Goal: Task Accomplishment & Management: Manage account settings

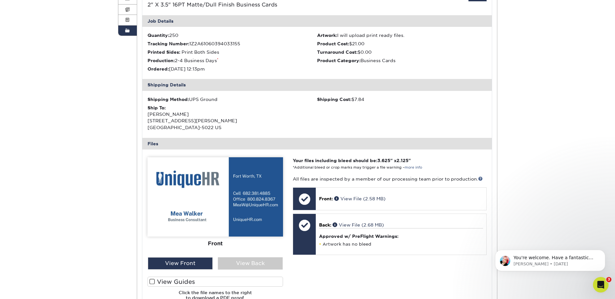
scroll to position [130, 0]
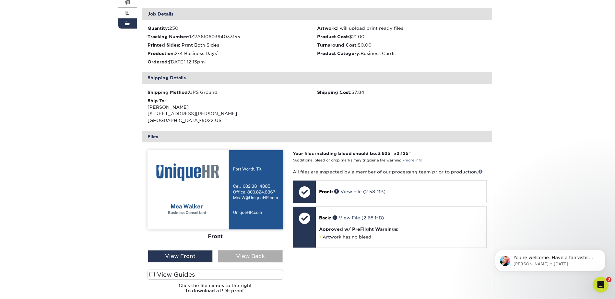
click at [254, 253] on div "View Back" at bounding box center [250, 257] width 65 height 12
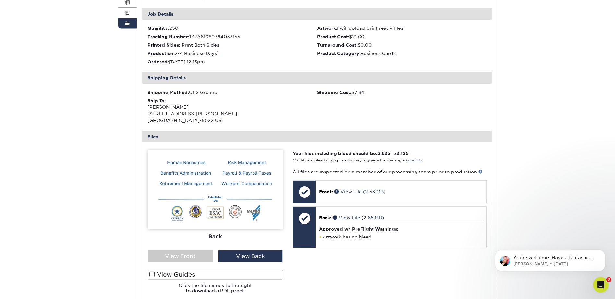
drag, startPoint x: 230, startPoint y: 122, endPoint x: 145, endPoint y: 113, distance: 85.3
click at [145, 113] on div "Shipping Method: UPS Ground Shipping Cost: $7.84 Ship To: Mea Walker 5820 LOCKE…" at bounding box center [316, 107] width 349 height 47
drag, startPoint x: 145, startPoint y: 113, endPoint x: 178, endPoint y: 115, distance: 33.1
copy div "5820 LOCKE AVE FORT WORTH, TX 76107-5022 US"
click at [555, 138] on div "Order History Account Overview Contact Information Change Password Address Book…" at bounding box center [307, 159] width 615 height 460
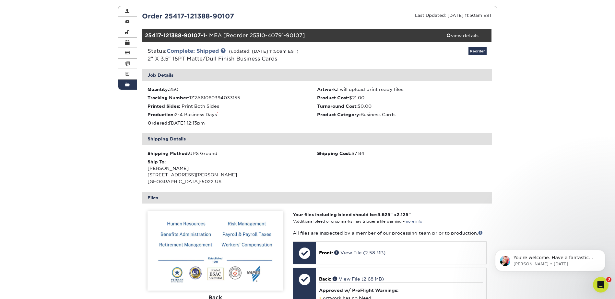
scroll to position [65, 0]
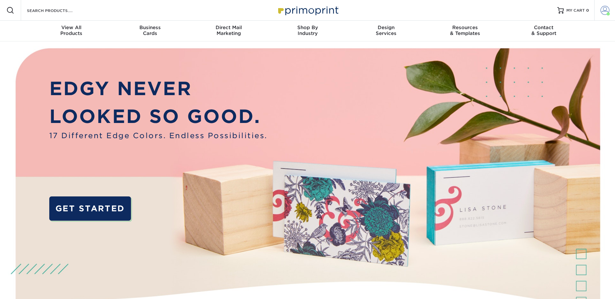
click at [609, 11] on link "Account" at bounding box center [604, 10] width 21 height 21
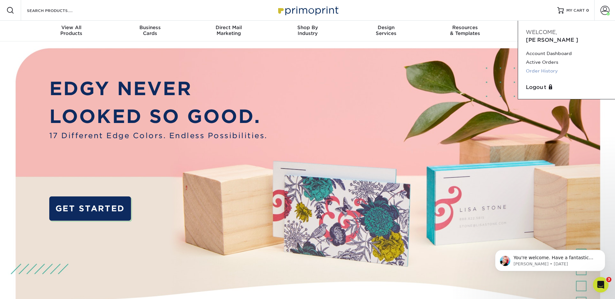
click at [557, 67] on link "Order History" at bounding box center [566, 71] width 81 height 9
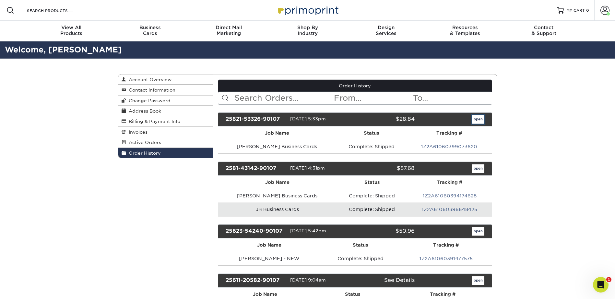
click at [472, 121] on link "open" at bounding box center [478, 119] width 12 height 8
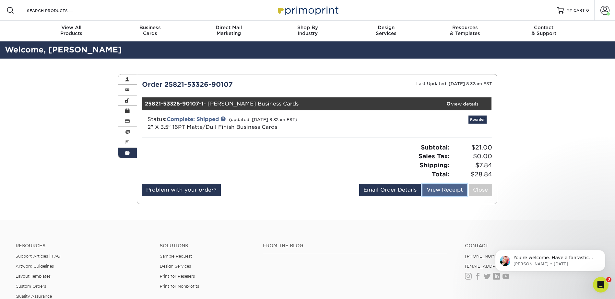
click at [439, 191] on link "View Receipt" at bounding box center [444, 190] width 45 height 12
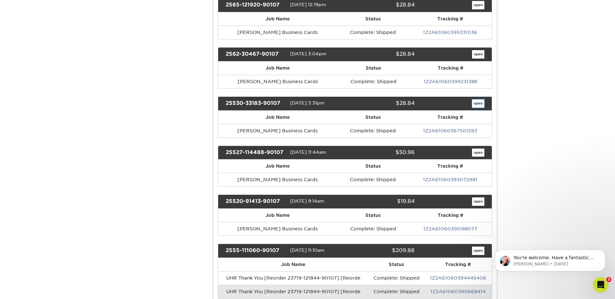
click at [478, 105] on link "open" at bounding box center [478, 104] width 12 height 8
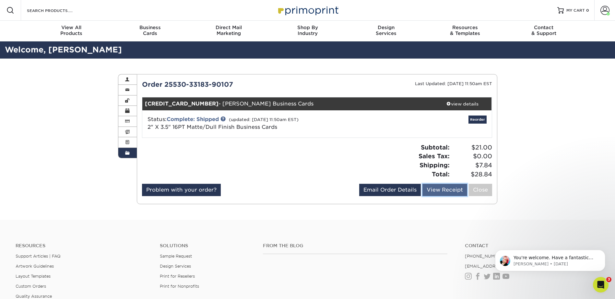
click at [447, 191] on link "View Receipt" at bounding box center [444, 190] width 45 height 12
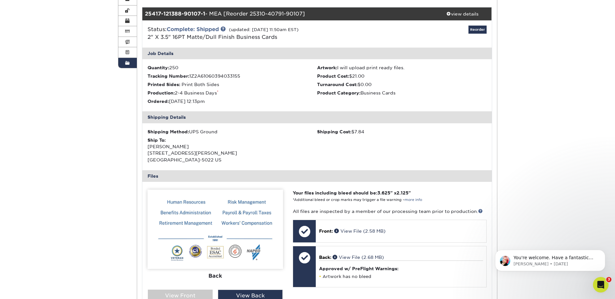
scroll to position [76, 0]
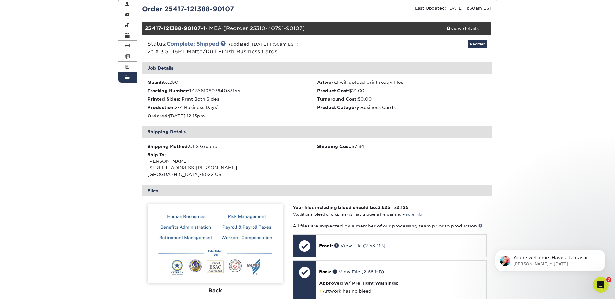
click at [527, 103] on div "Order History Account Overview Contact Information Change Password Address Book…" at bounding box center [307, 213] width 615 height 460
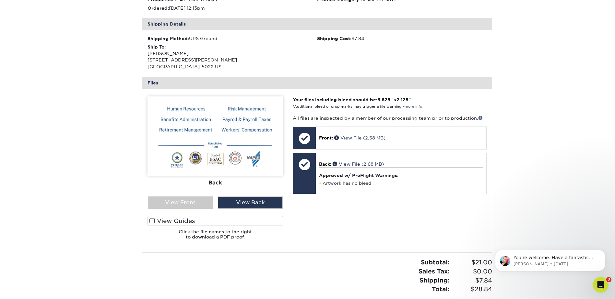
scroll to position [184, 0]
click at [198, 202] on div "View Front" at bounding box center [180, 202] width 65 height 12
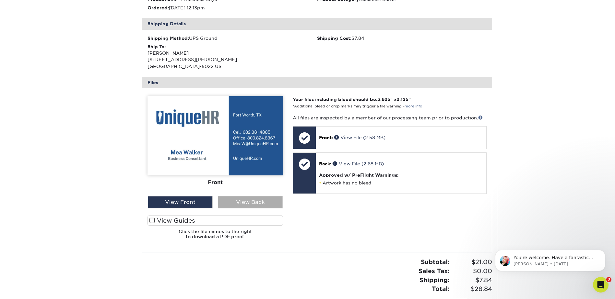
click at [245, 204] on div "View Back" at bounding box center [250, 202] width 65 height 12
